Goal: Task Accomplishment & Management: Use online tool/utility

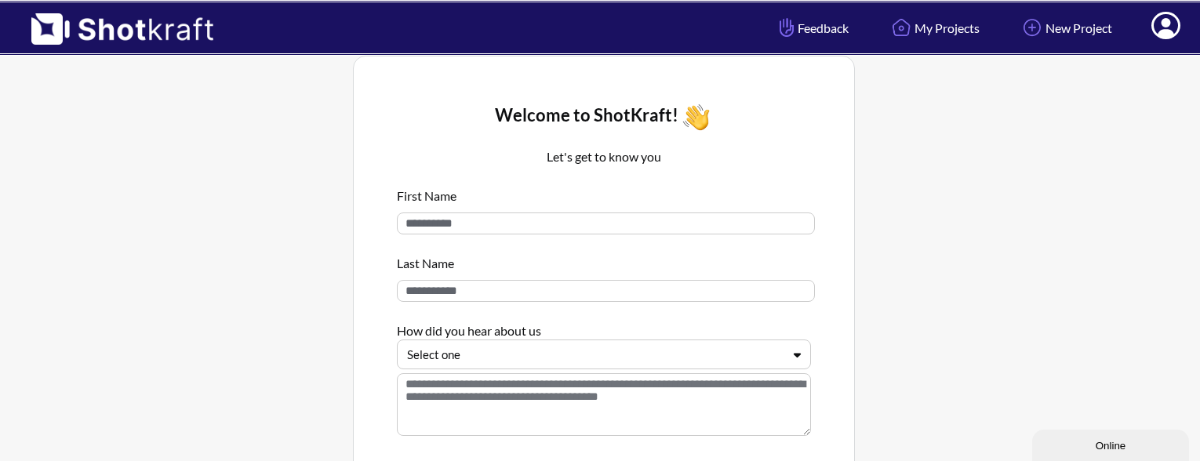
click at [527, 222] on input at bounding box center [606, 224] width 418 height 22
type input "***"
type input "*"
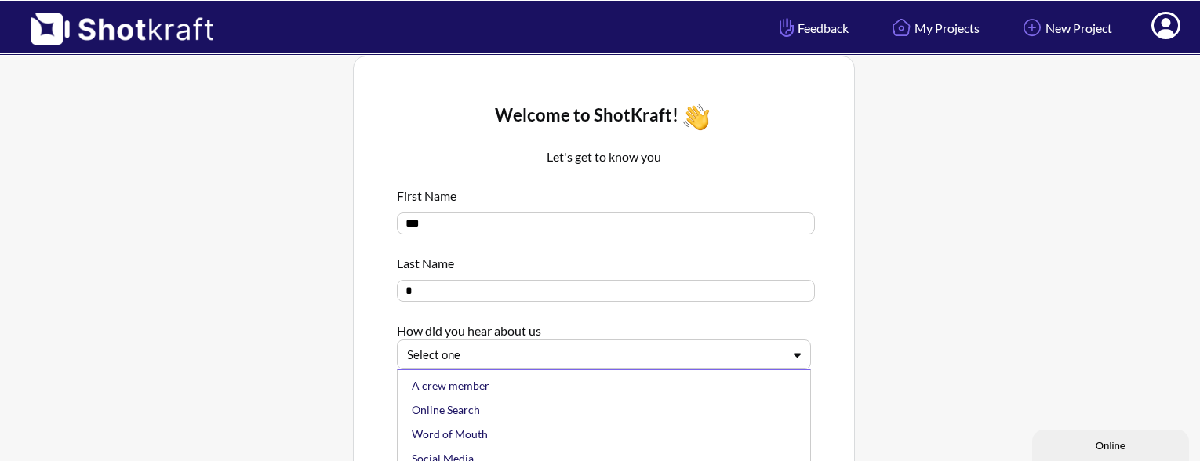
scroll to position [15, 0]
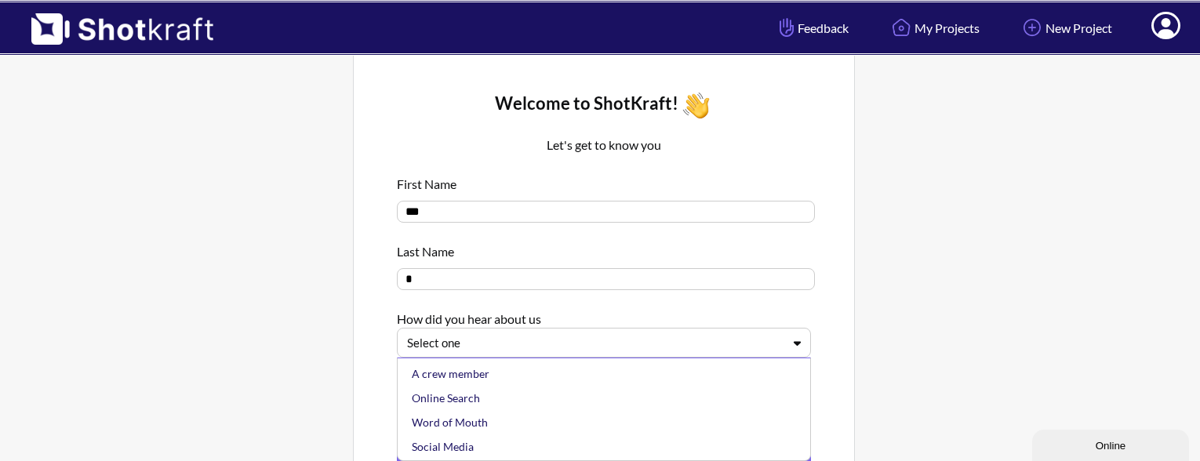
click at [499, 348] on div "Select one" at bounding box center [595, 343] width 378 height 21
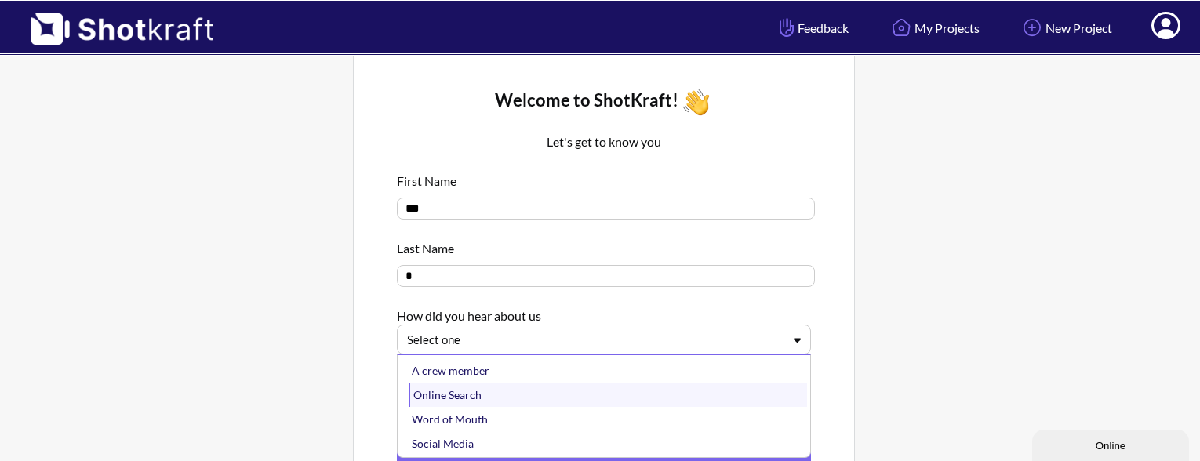
click at [483, 390] on div "Online Search" at bounding box center [608, 395] width 399 height 24
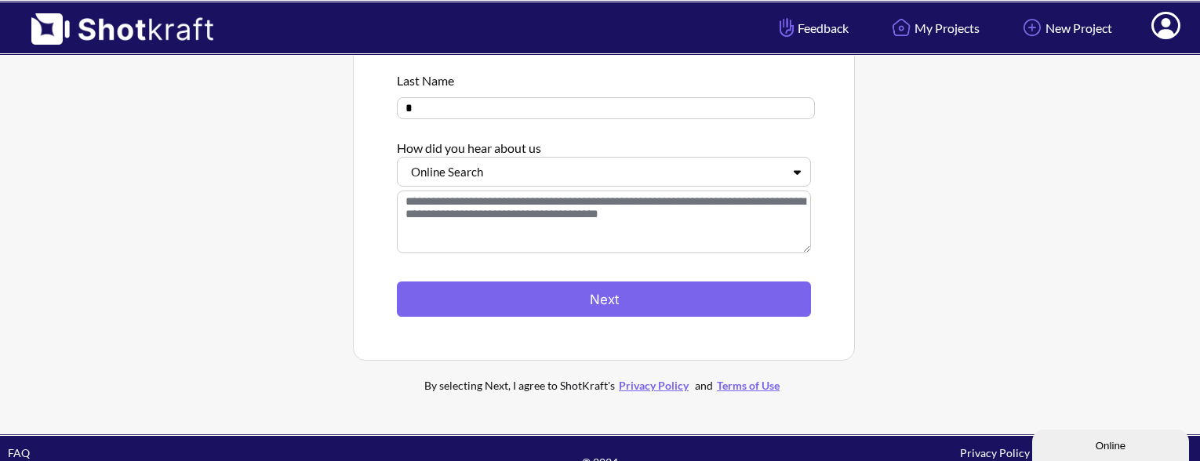
scroll to position [190, 0]
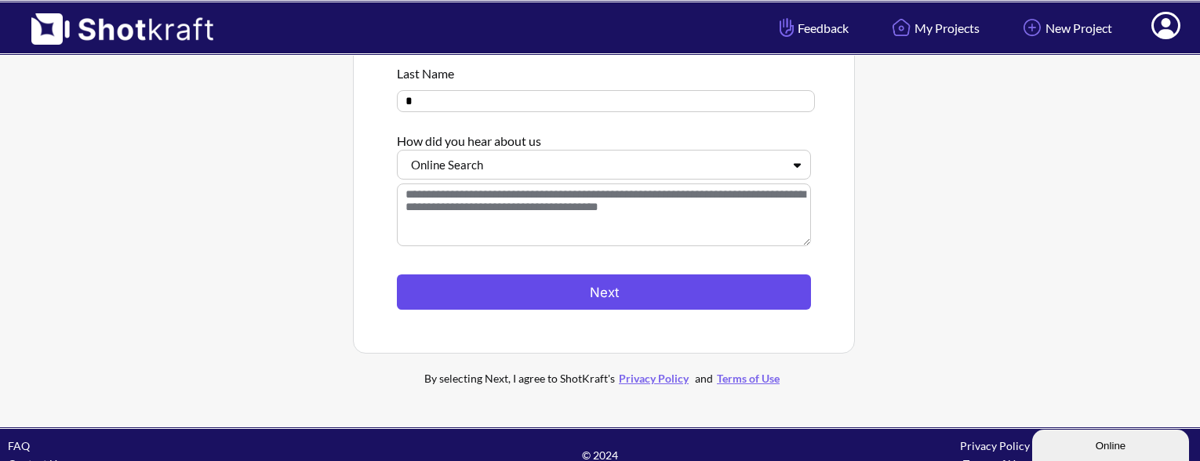
click at [446, 308] on button "Next" at bounding box center [604, 292] width 414 height 35
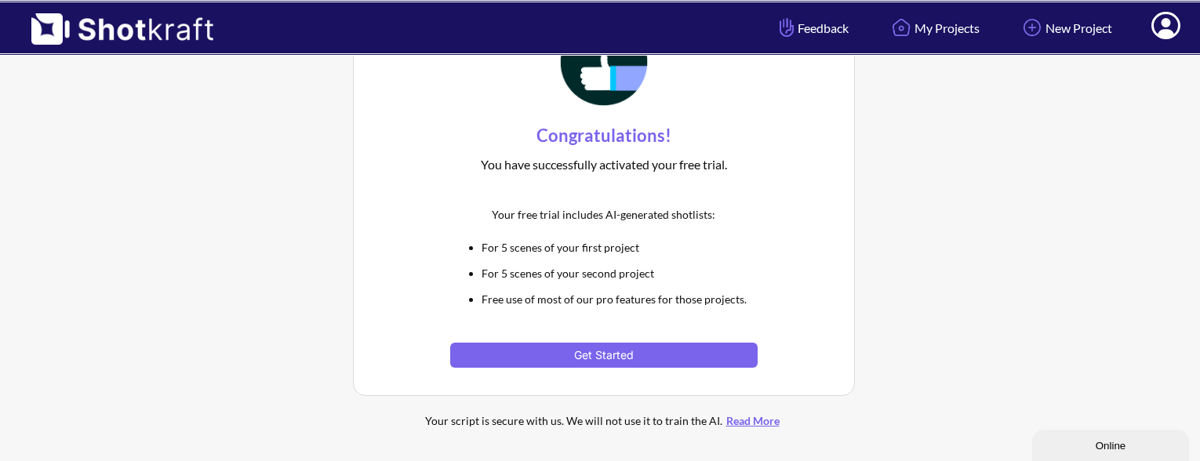
scroll to position [91, 0]
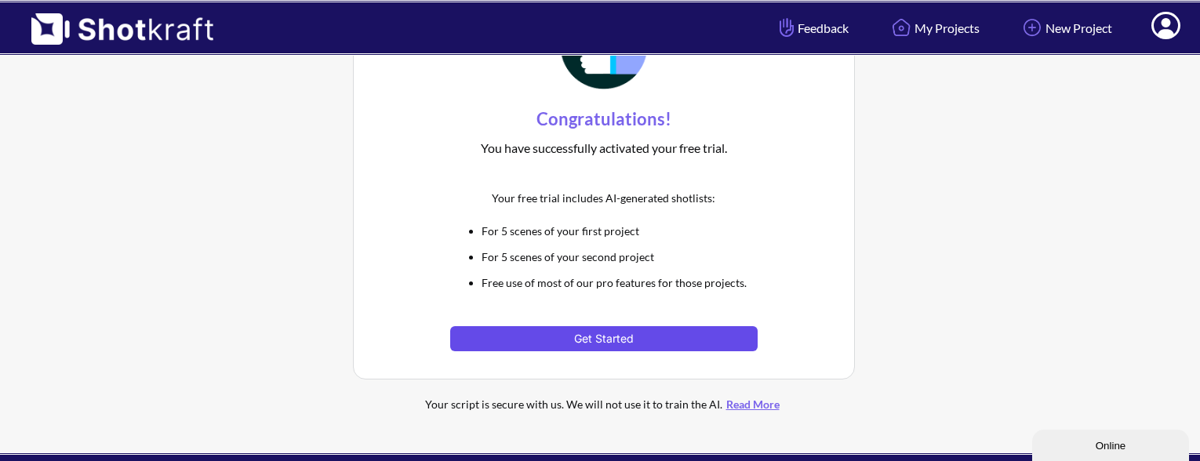
click at [500, 333] on button "Get Started" at bounding box center [603, 338] width 307 height 25
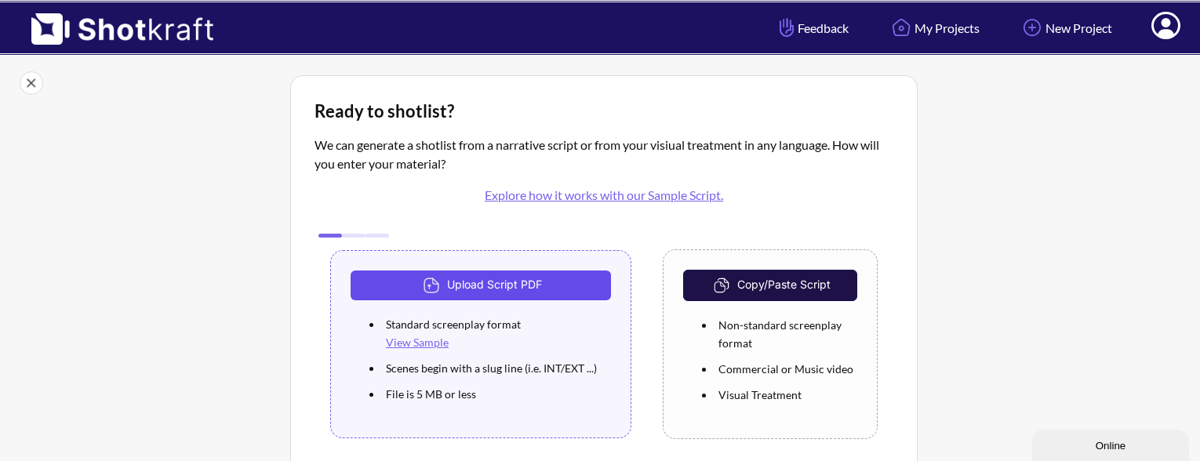
click at [534, 289] on button "Upload Script PDF" at bounding box center [481, 286] width 260 height 30
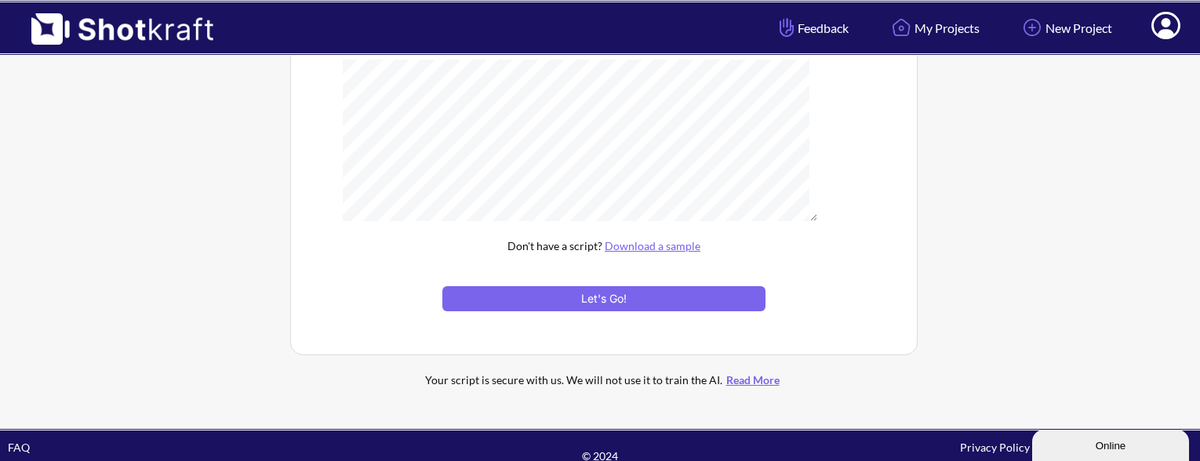
scroll to position [250, 0]
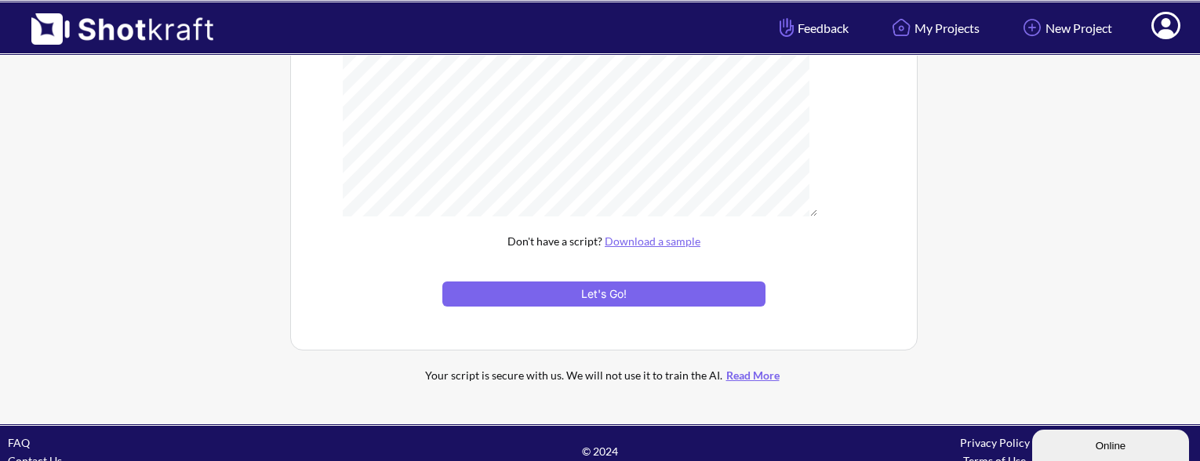
click at [511, 311] on div "Script Title Selected File: Black Dahlia Script Edit .pdf Reset Don't have a sc…" at bounding box center [604, 128] width 579 height 398
click at [522, 296] on button "Let's Go!" at bounding box center [603, 294] width 323 height 25
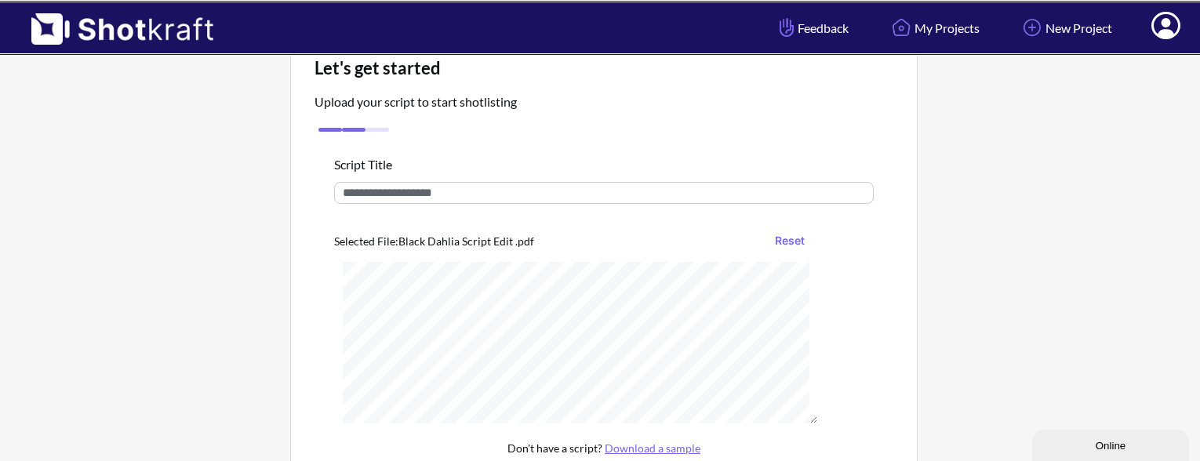
scroll to position [24, 0]
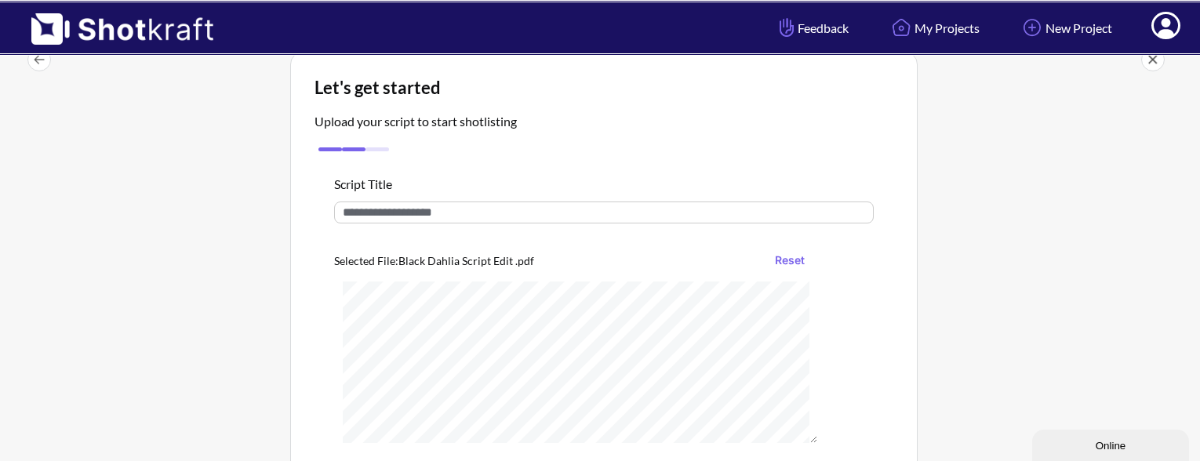
click at [517, 217] on input "text" at bounding box center [604, 213] width 540 height 22
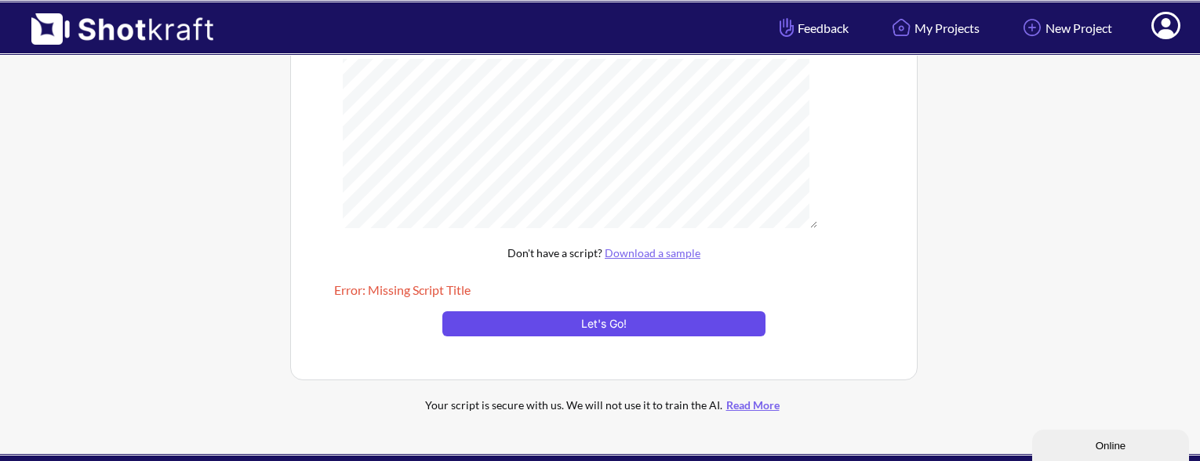
scroll to position [151, 0]
type input "**********"
click at [614, 321] on button "Let's Go!" at bounding box center [603, 323] width 323 height 25
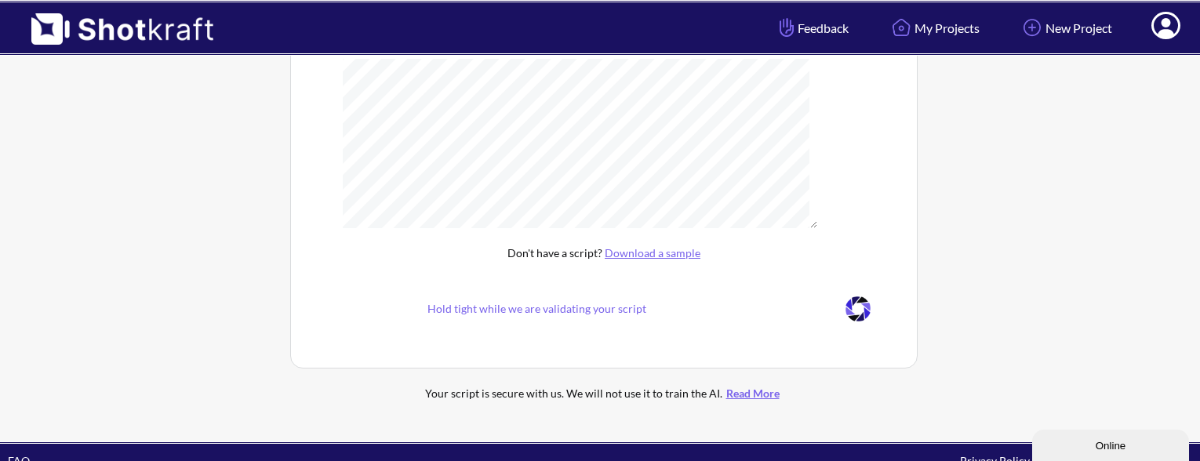
scroll to position [176, 0]
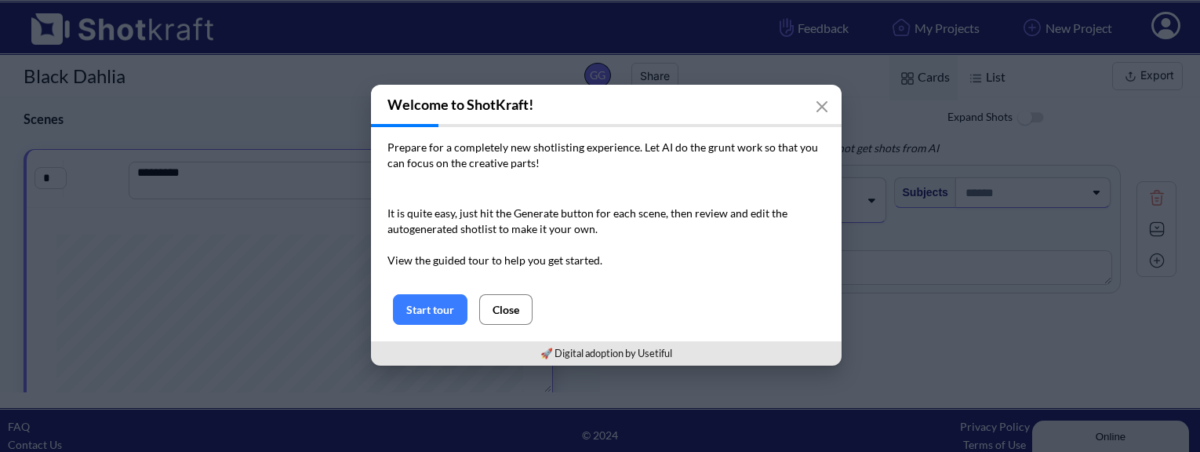
click at [498, 324] on button "Close" at bounding box center [505, 309] width 53 height 31
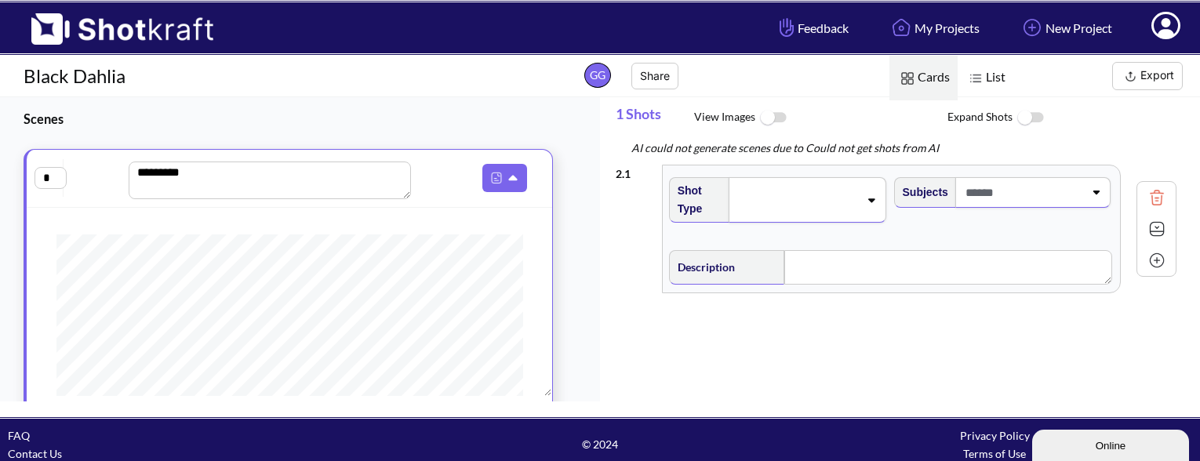
click at [1136, 77] on img at bounding box center [1131, 77] width 20 height 20
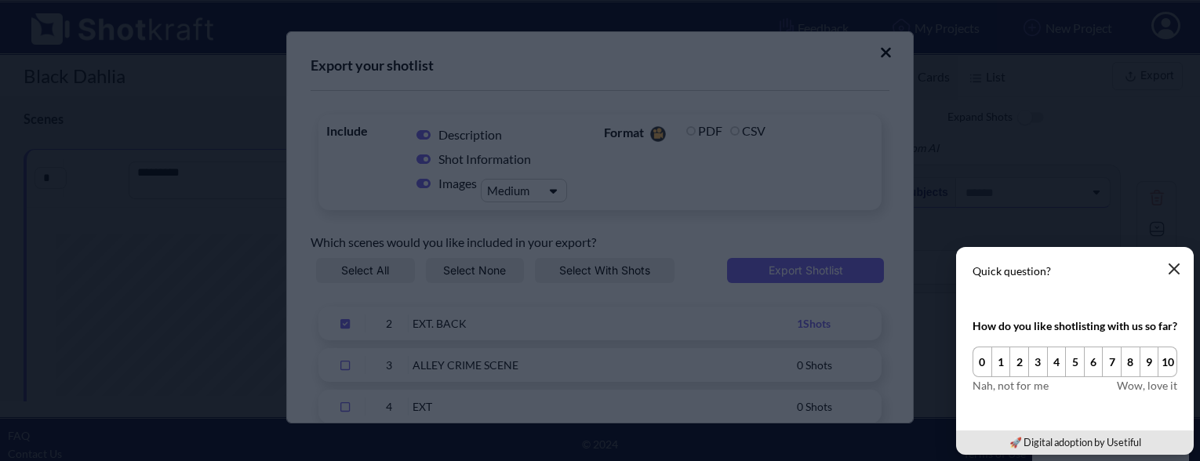
click at [1175, 268] on icon "button" at bounding box center [1174, 268] width 9 height 9
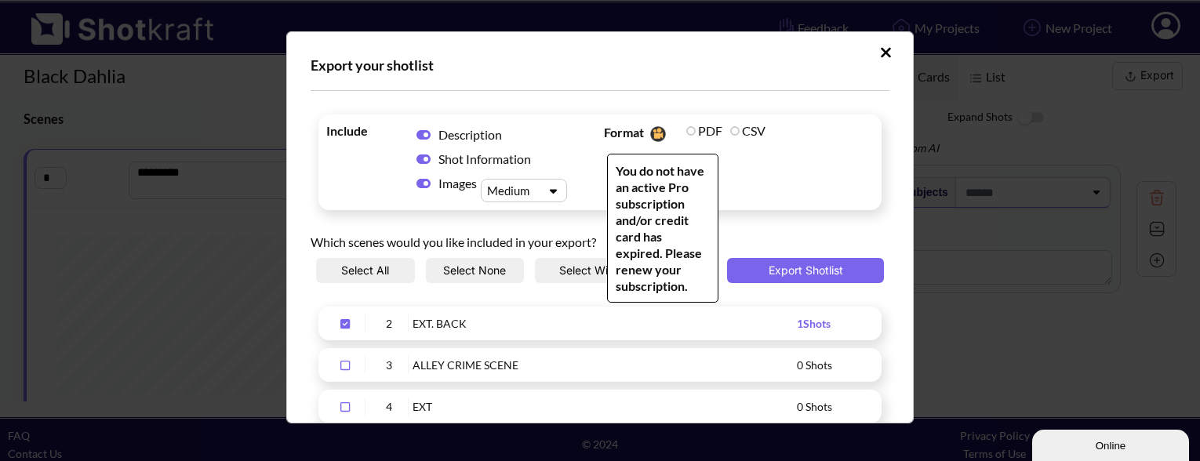
click at [692, 132] on label "PDF" at bounding box center [704, 130] width 36 height 15
click at [644, 134] on span "Upload Script" at bounding box center [651, 132] width 14 height 15
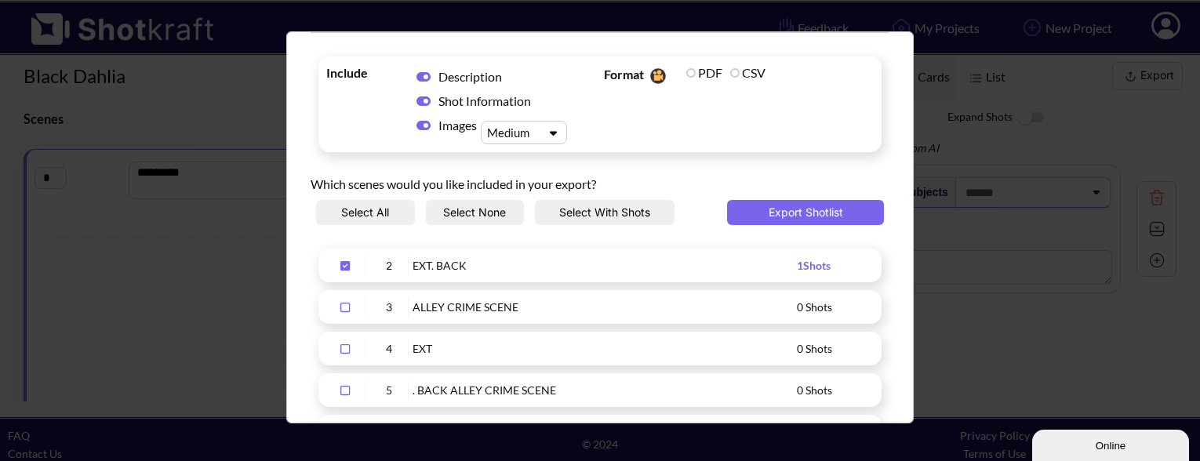
scroll to position [59, 0]
click at [808, 213] on button "Export Shotlist" at bounding box center [805, 211] width 157 height 25
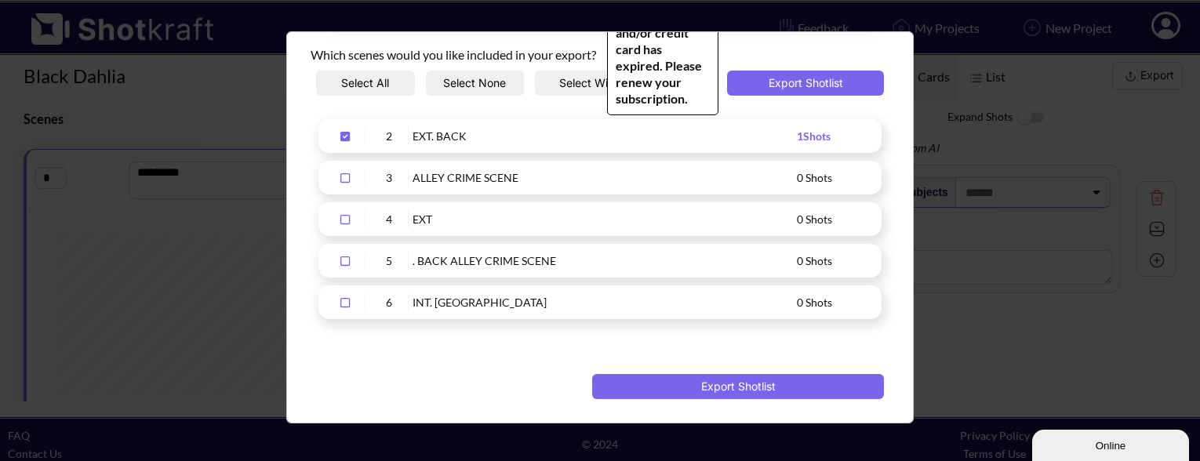
scroll to position [7, 0]
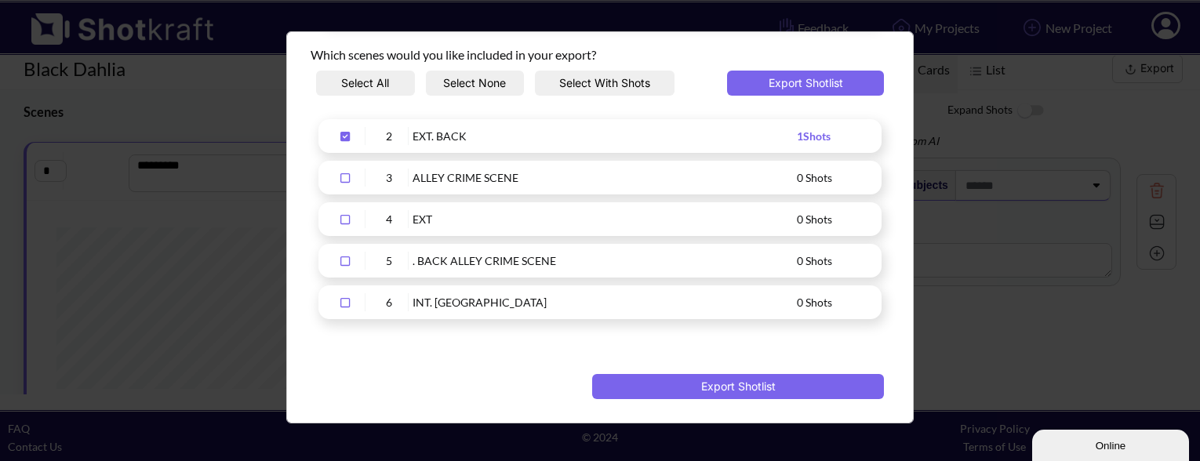
click at [770, 143] on div "EXT. BACK" at bounding box center [605, 136] width 384 height 18
click at [398, 86] on button "Select All" at bounding box center [365, 83] width 99 height 25
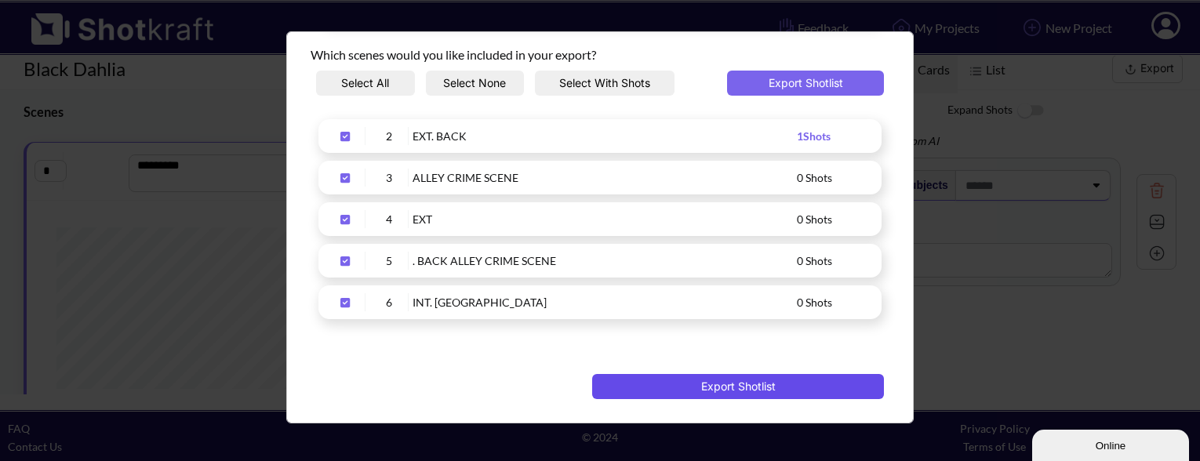
click at [687, 387] on button "Export Shotlist" at bounding box center [738, 386] width 292 height 25
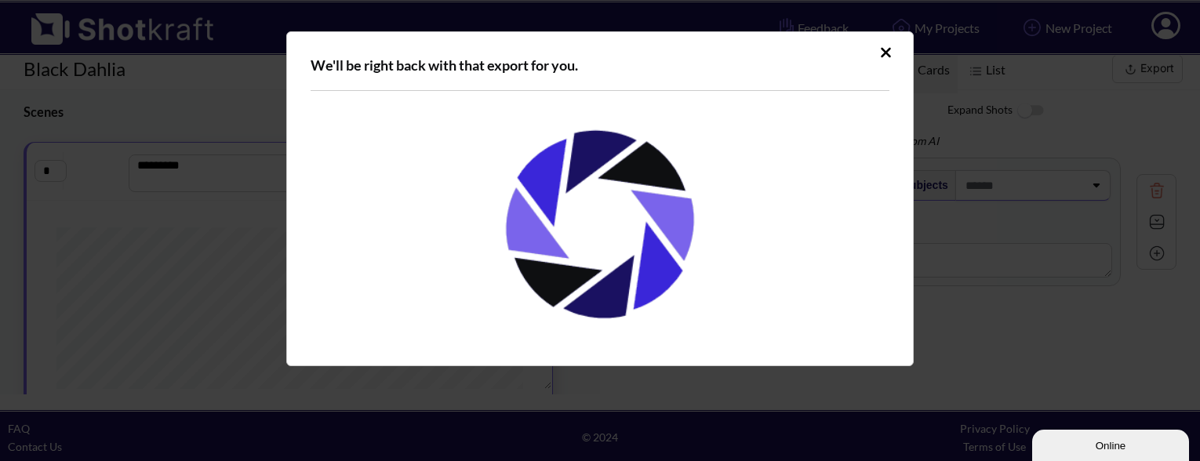
scroll to position [0, 0]
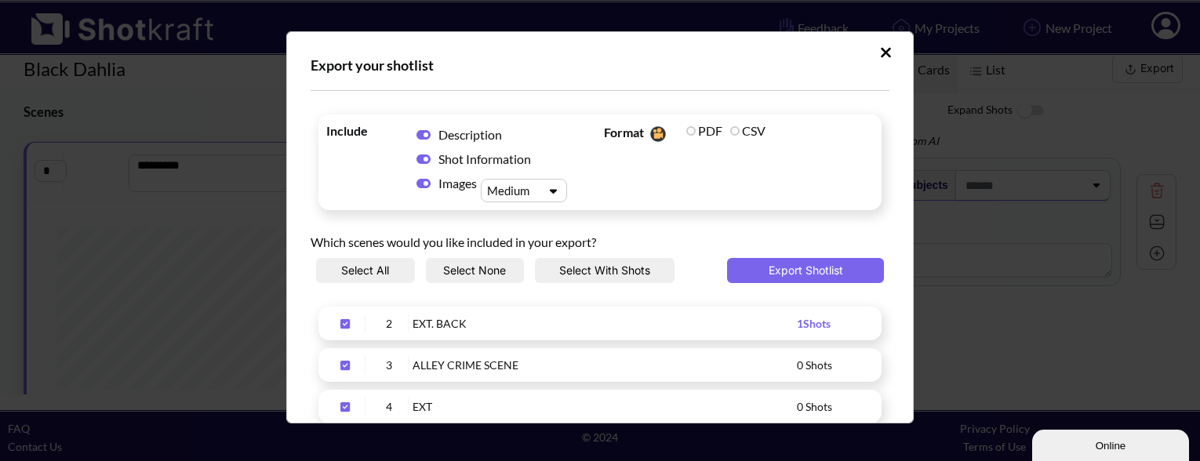
click at [421, 186] on icon "Upload Script" at bounding box center [424, 183] width 14 height 9
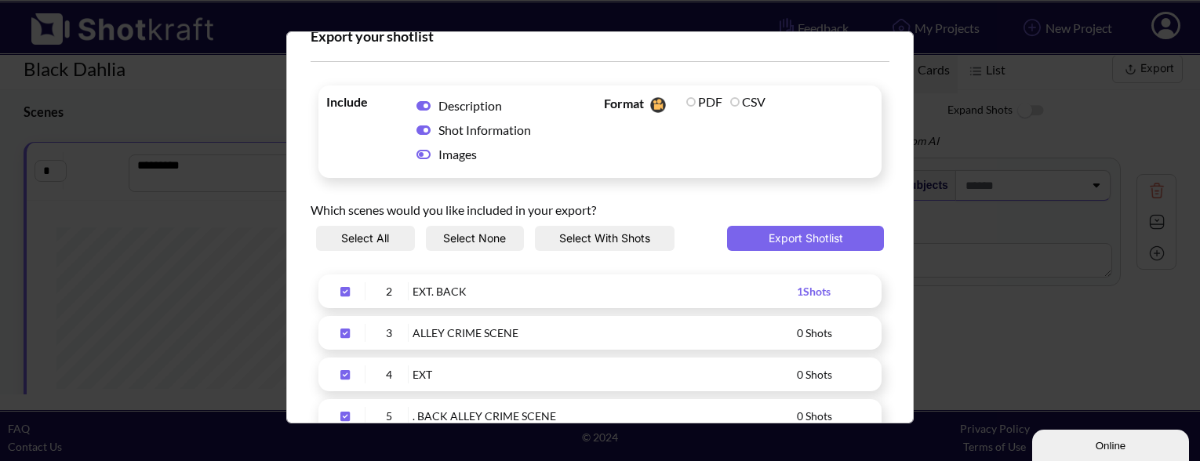
scroll to position [35, 0]
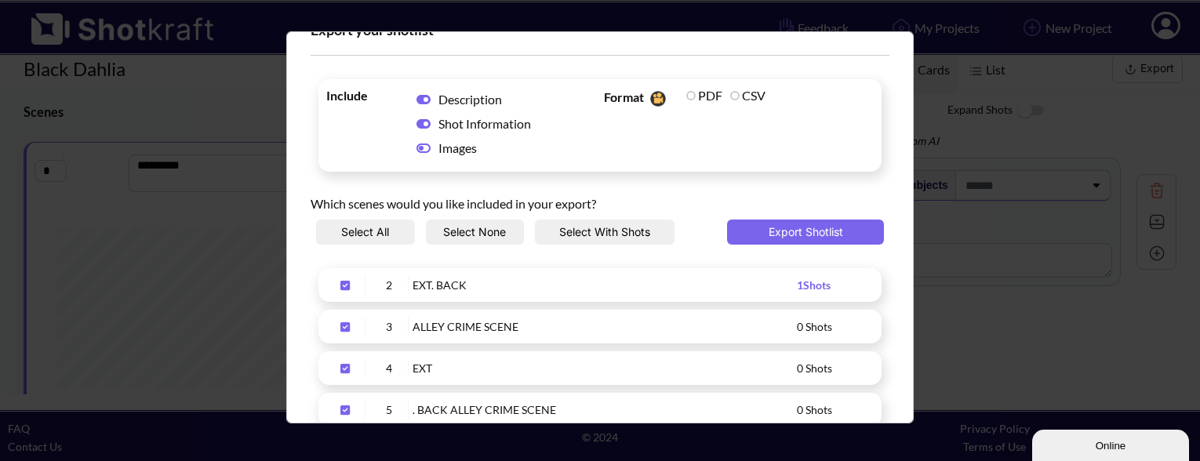
click at [375, 226] on button "Select All" at bounding box center [365, 232] width 99 height 25
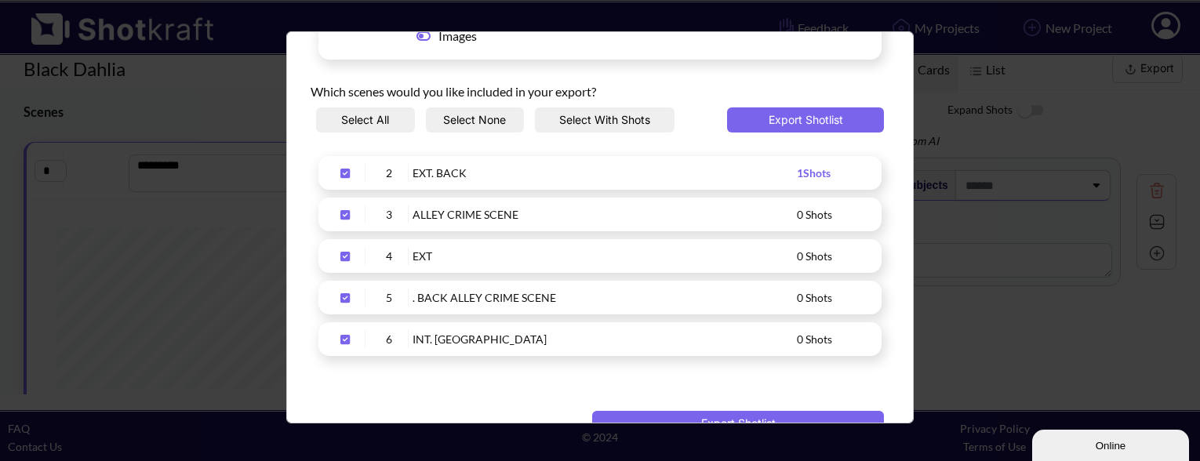
click at [766, 174] on div "EXT. BACK" at bounding box center [605, 173] width 384 height 18
click at [820, 177] on span "1 Shots" at bounding box center [814, 172] width 34 height 13
click at [404, 173] on div "2" at bounding box center [389, 173] width 39 height 18
click at [103, 279] on div "Export your shotlist Include Description Shot Information Images Format You do …" at bounding box center [600, 230] width 1200 height 461
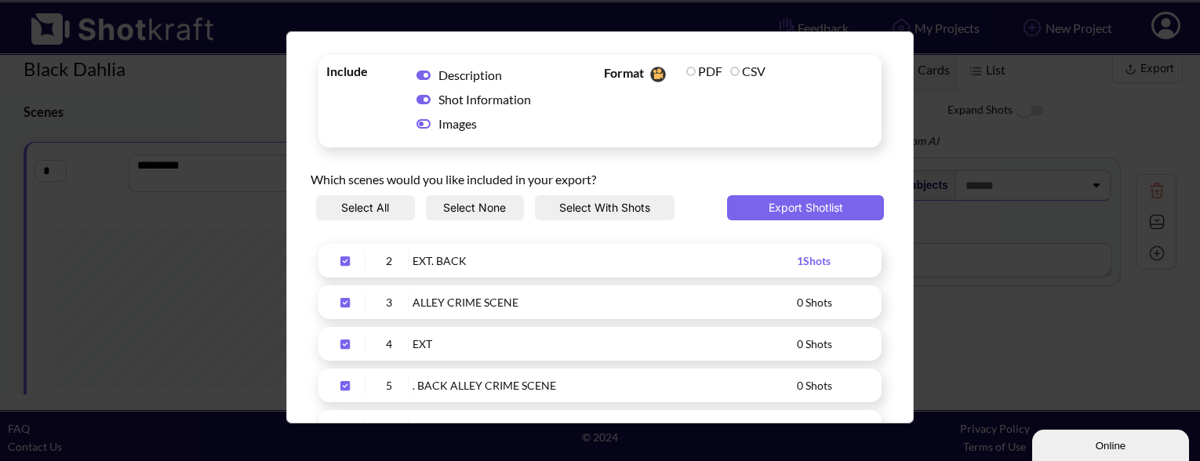
scroll to position [0, 0]
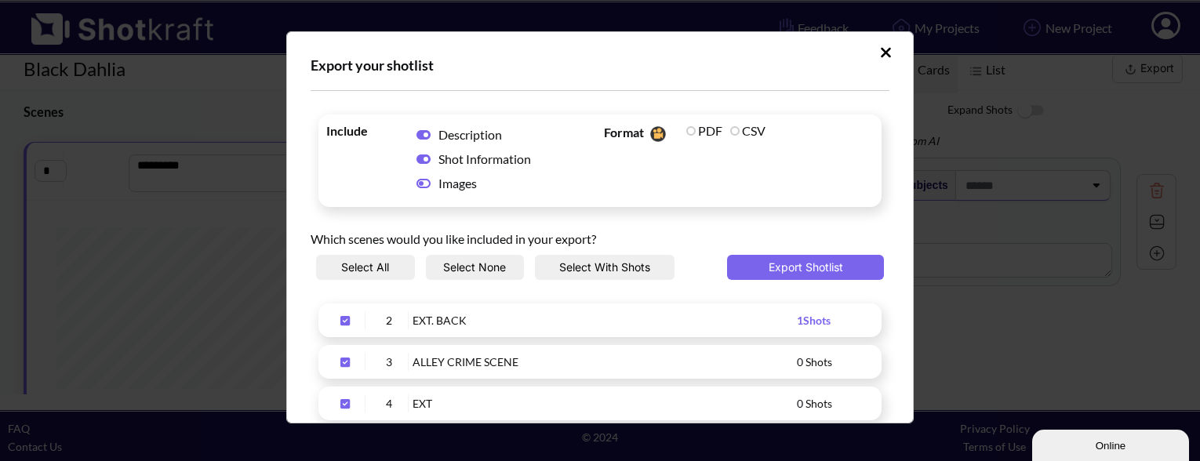
click at [880, 53] on icon "Upload Script" at bounding box center [886, 53] width 12 height 16
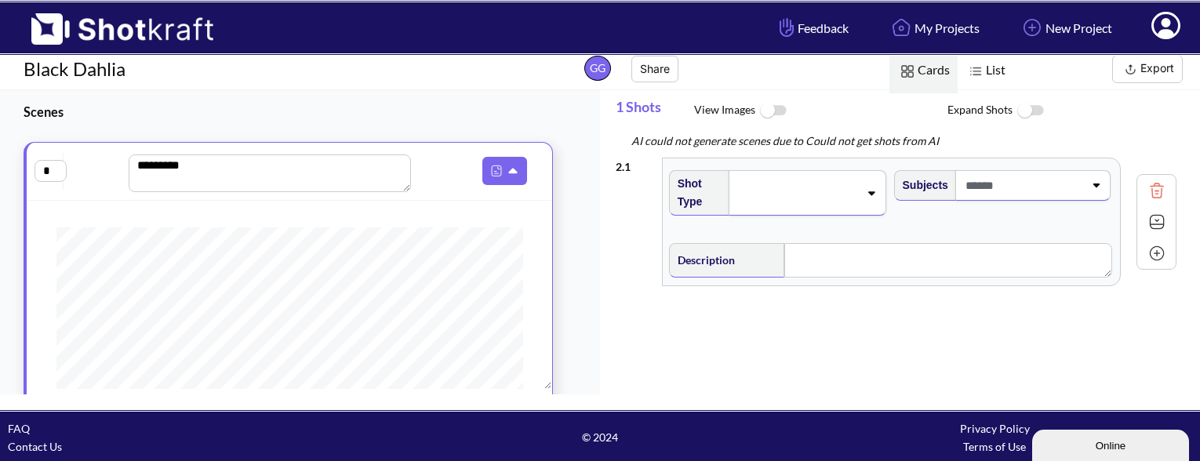
click at [1018, 104] on img at bounding box center [1030, 111] width 35 height 34
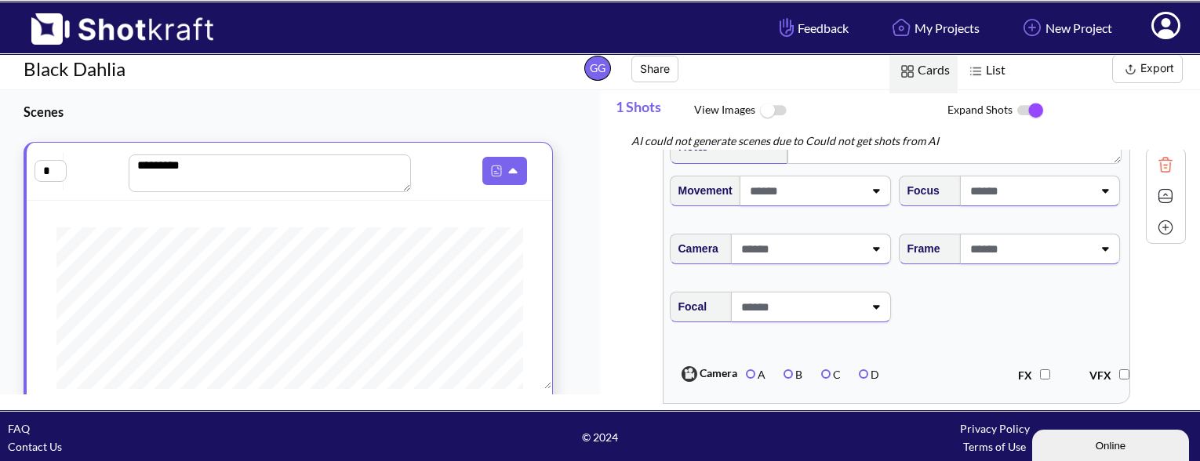
scroll to position [158, 0]
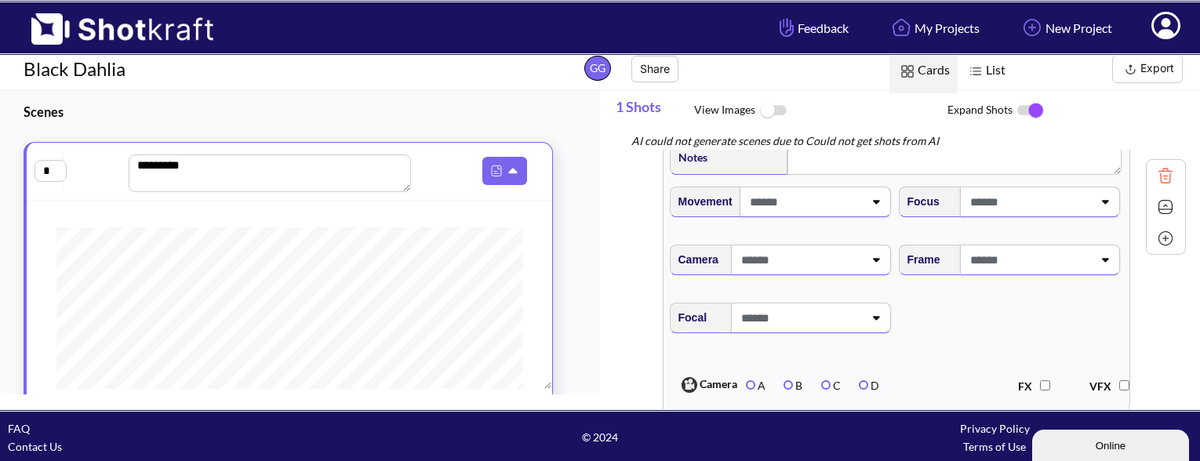
click at [868, 207] on icon at bounding box center [875, 201] width 21 height 11
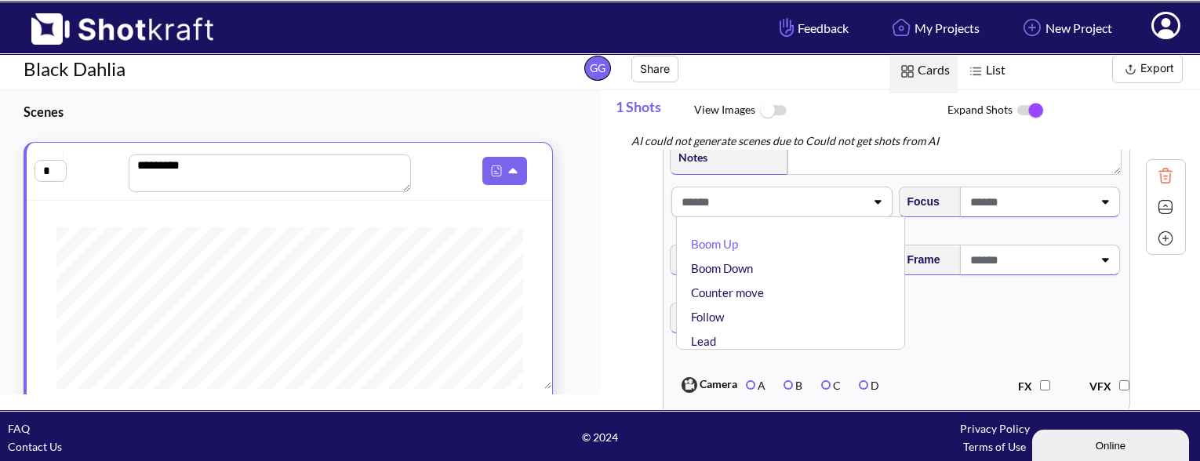
click at [868, 207] on icon at bounding box center [877, 201] width 21 height 11
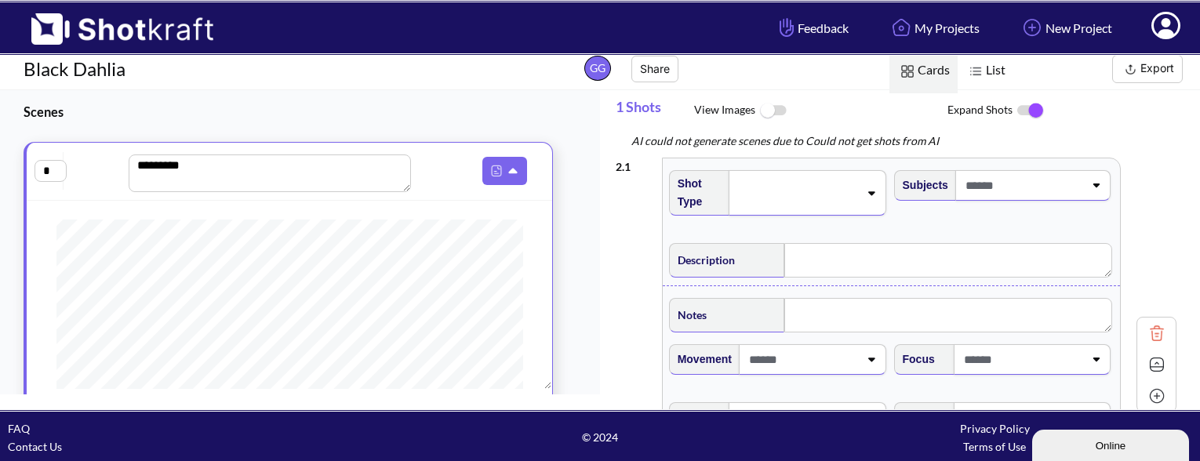
scroll to position [231, 0]
